Goal: Task Accomplishment & Management: Use online tool/utility

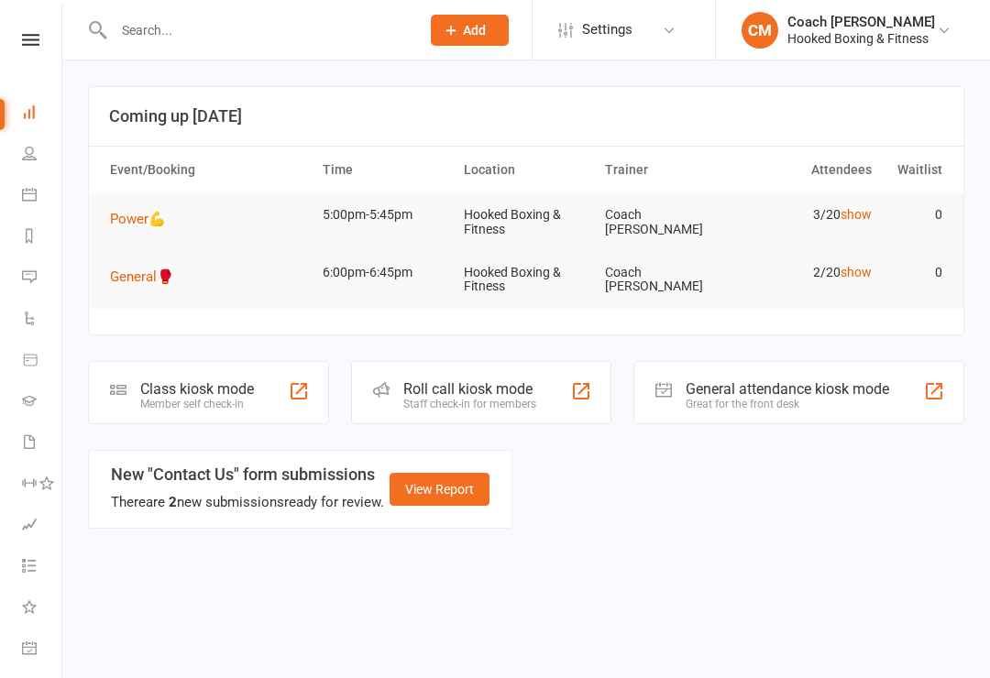
click at [259, 400] on div "Class kiosk mode Member self check-in" at bounding box center [208, 392] width 241 height 63
click at [146, 215] on span "Power💪" at bounding box center [138, 219] width 56 height 17
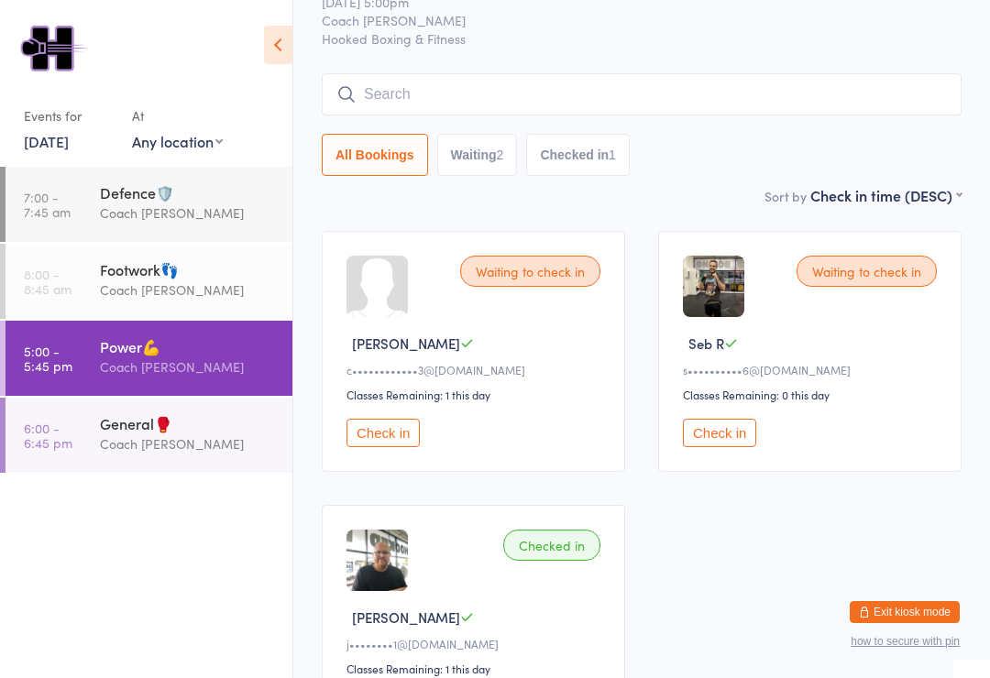
scroll to position [72, 0]
click at [359, 438] on button "Check in" at bounding box center [383, 434] width 73 height 28
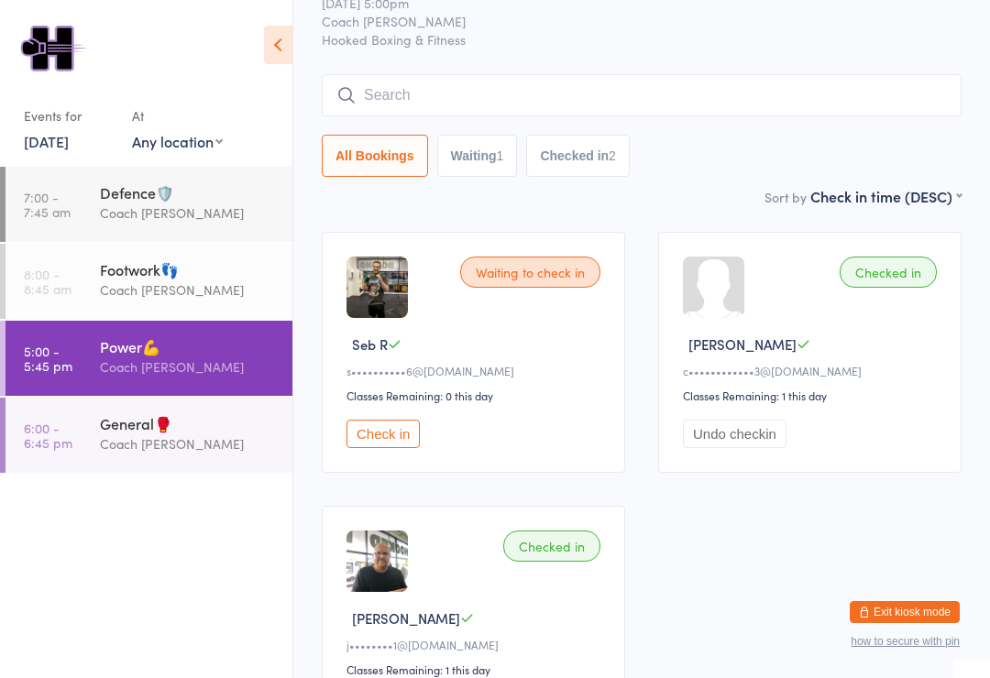
click at [615, 84] on input "search" at bounding box center [642, 95] width 640 height 42
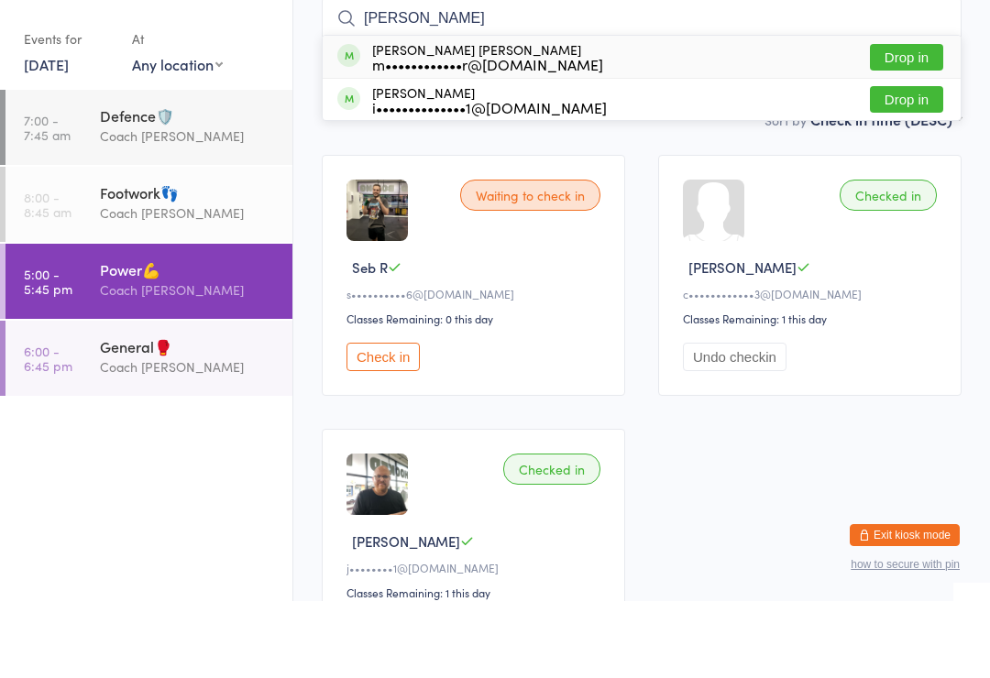
type input "Marcel"
click at [534, 134] on div "m••••••••••••r@gmail.com" at bounding box center [487, 141] width 231 height 15
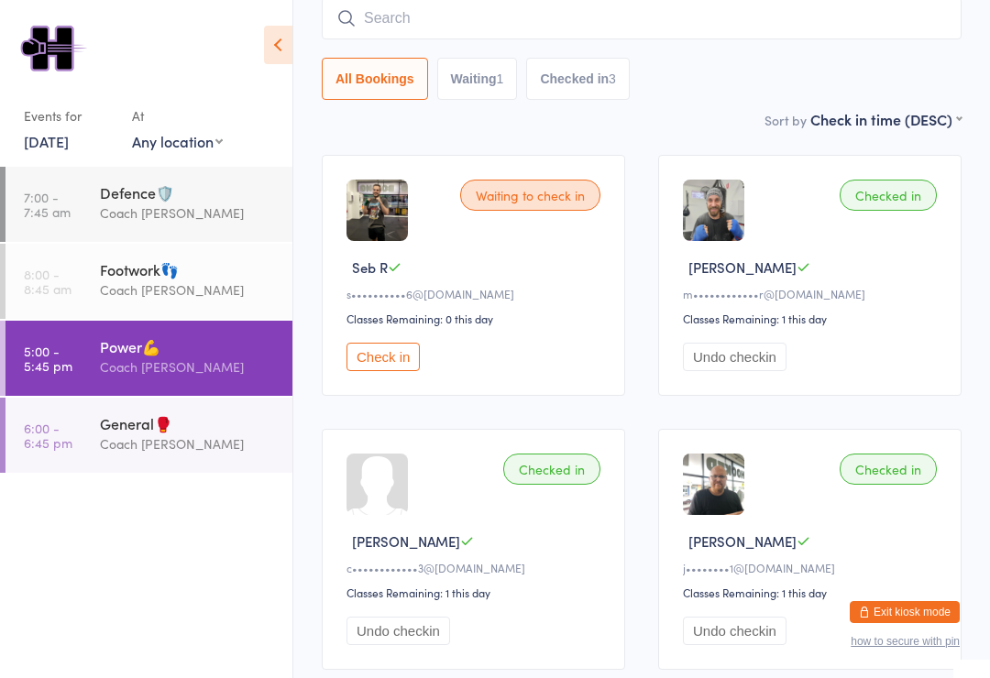
click at [403, 349] on div "Waiting to check in Seb R s••••••••••6@gmail.com Classes Remaining: 0 this day …" at bounding box center [473, 275] width 303 height 241
click at [400, 361] on button "Check in" at bounding box center [383, 357] width 73 height 28
click at [556, 23] on input "search" at bounding box center [642, 18] width 640 height 42
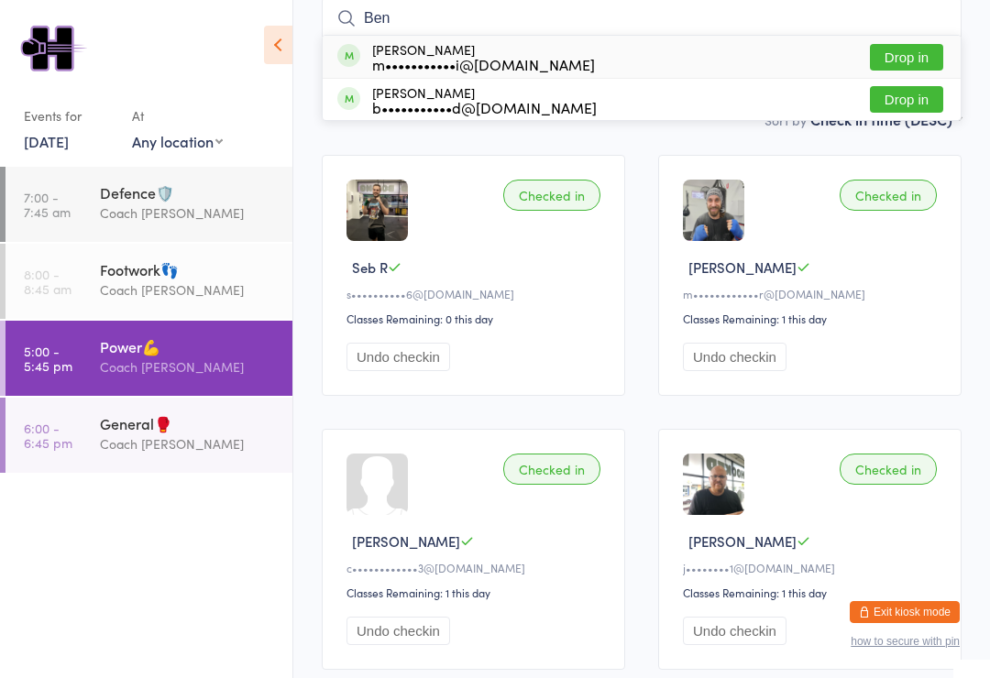
type input "Ben"
click at [515, 51] on div "Benjamin Abhi m•••••••••••i@gmail.com" at bounding box center [483, 56] width 223 height 29
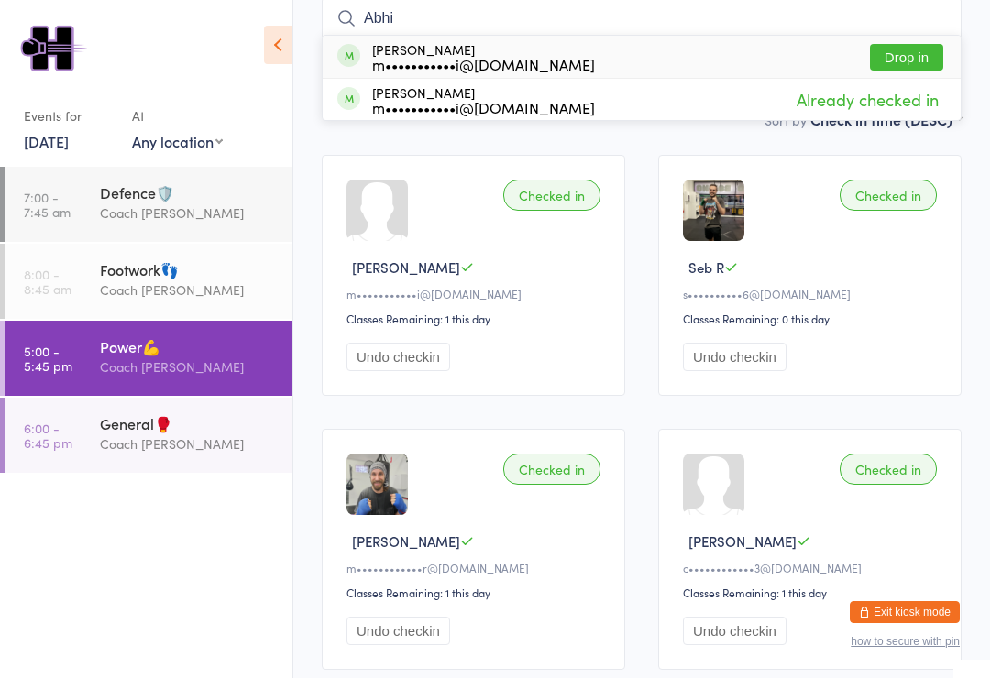
type input "Abhi"
click at [583, 55] on div "Abhi Mathew m•••••••••••i@gmail.com Drop in" at bounding box center [642, 57] width 638 height 42
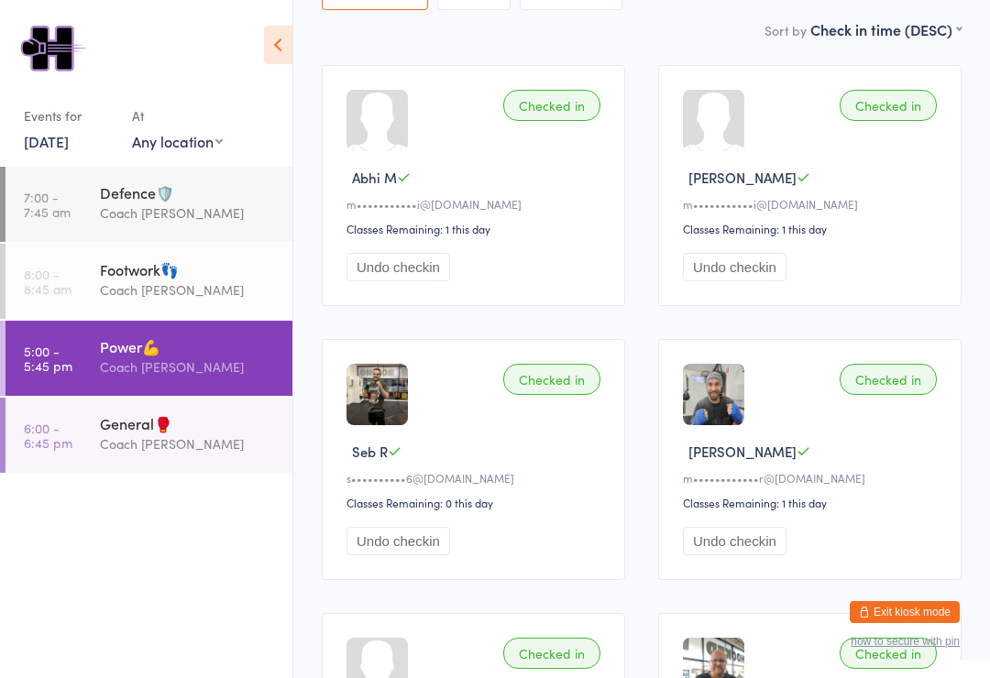
scroll to position [237, 0]
